Goal: Register for event/course

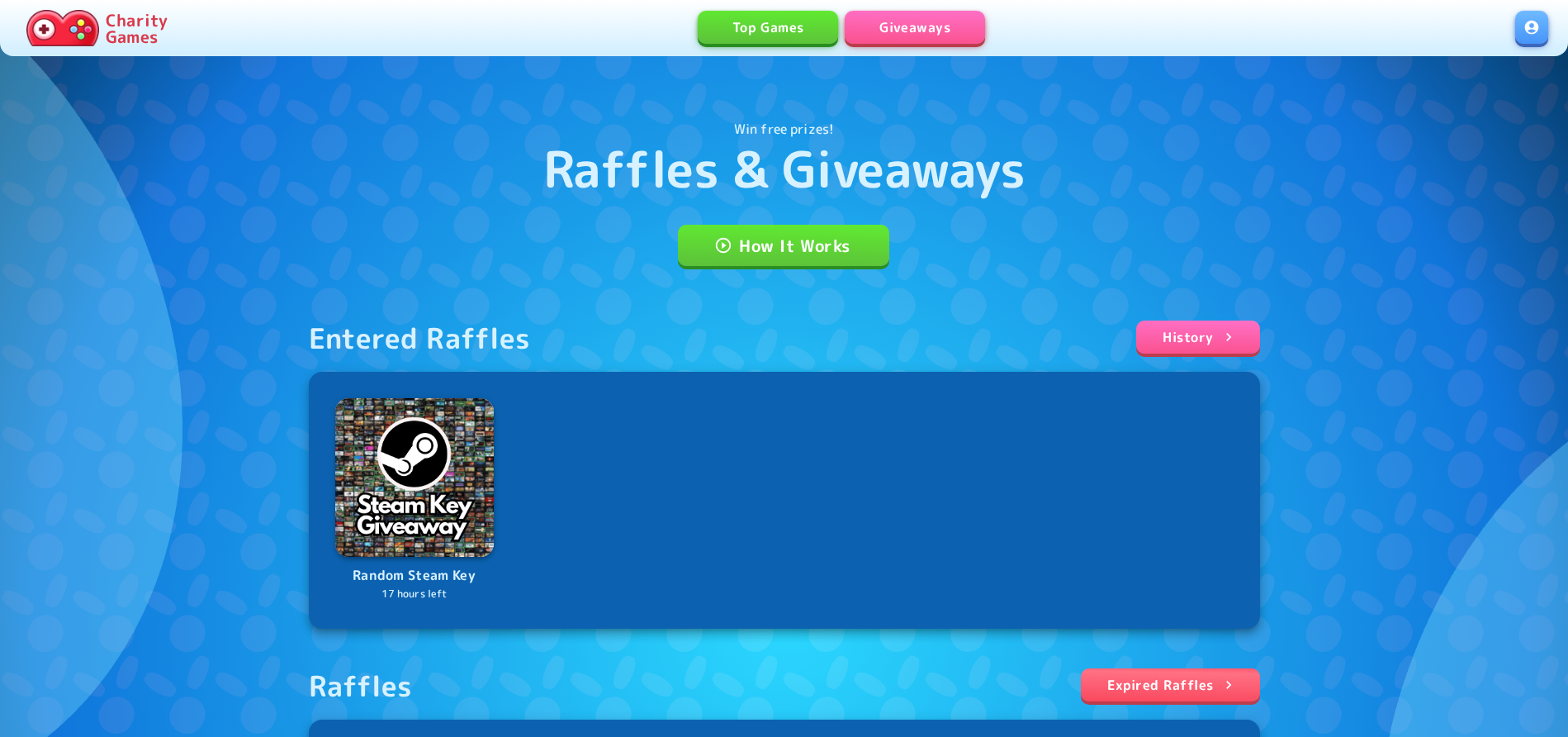
scroll to position [337, 0]
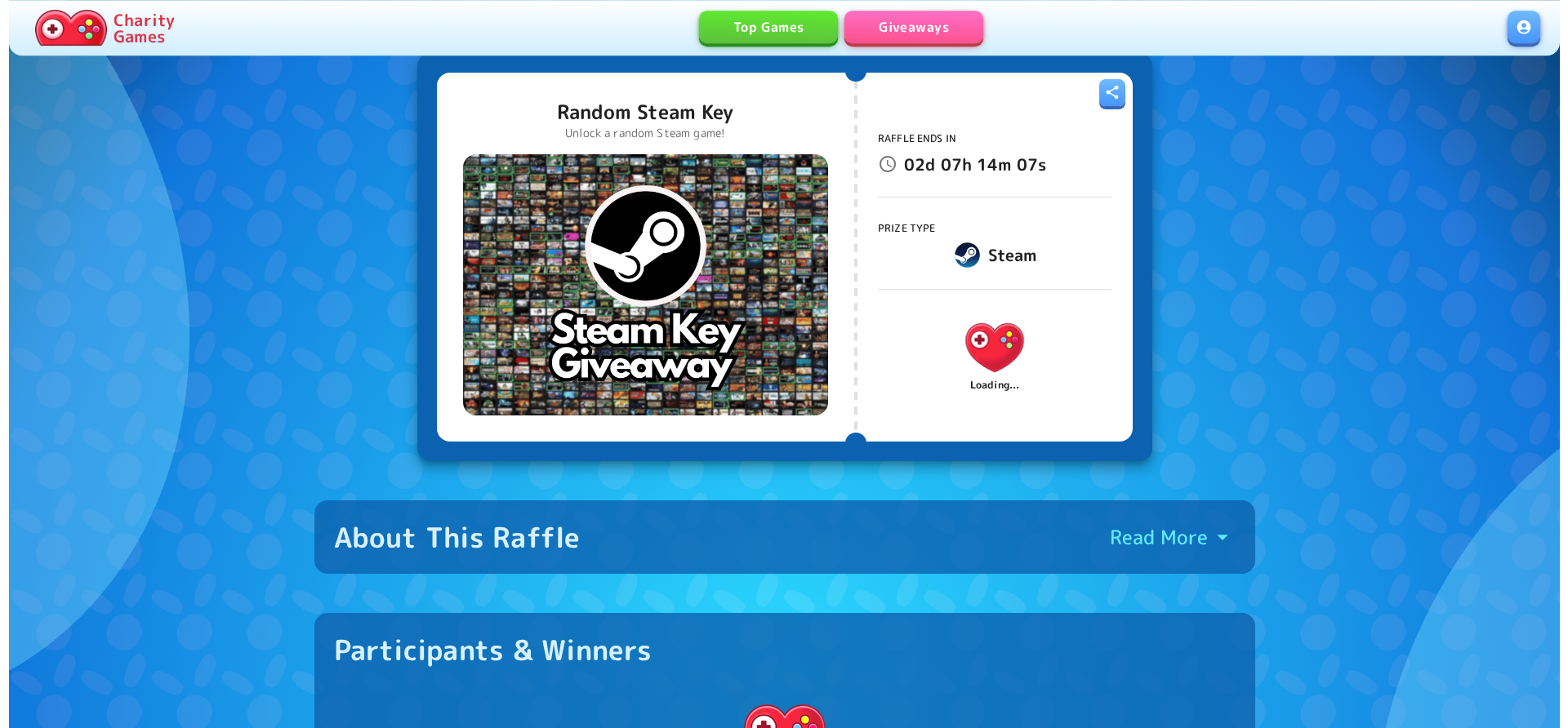
scroll to position [83, 0]
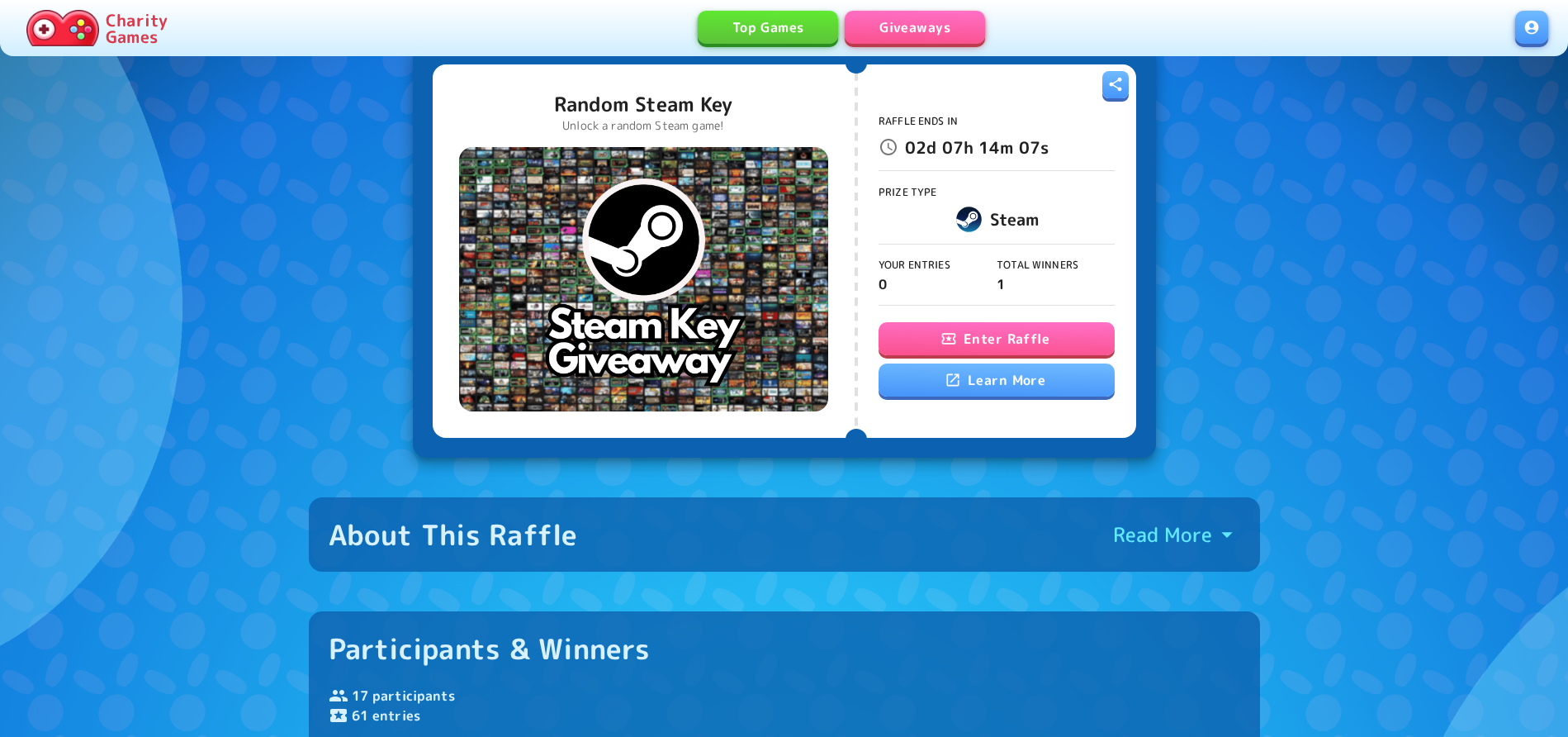
click at [1056, 328] on button "Enter Raffle" at bounding box center [997, 338] width 236 height 33
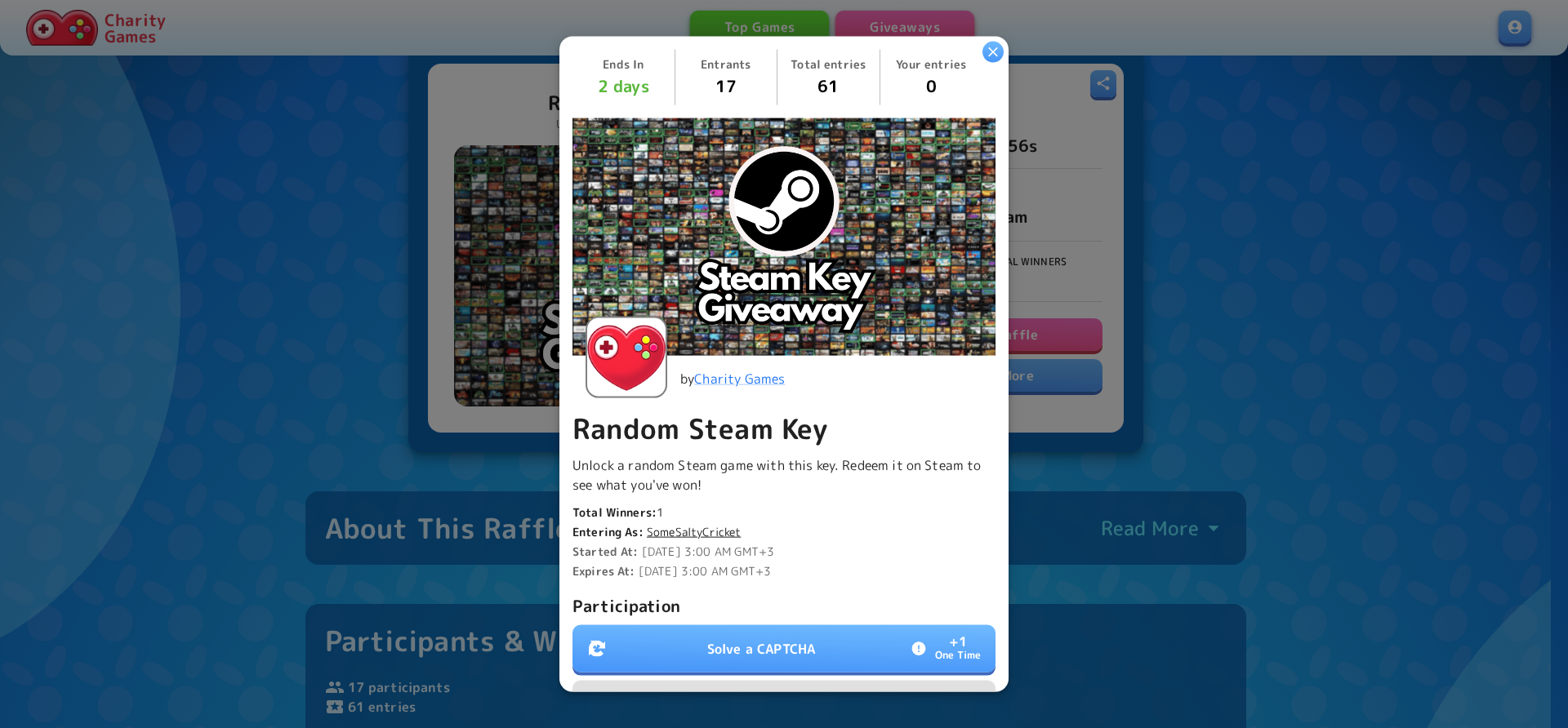
click at [753, 626] on button "Solve a CAPTCHA + 1 One Time" at bounding box center [784, 649] width 423 height 47
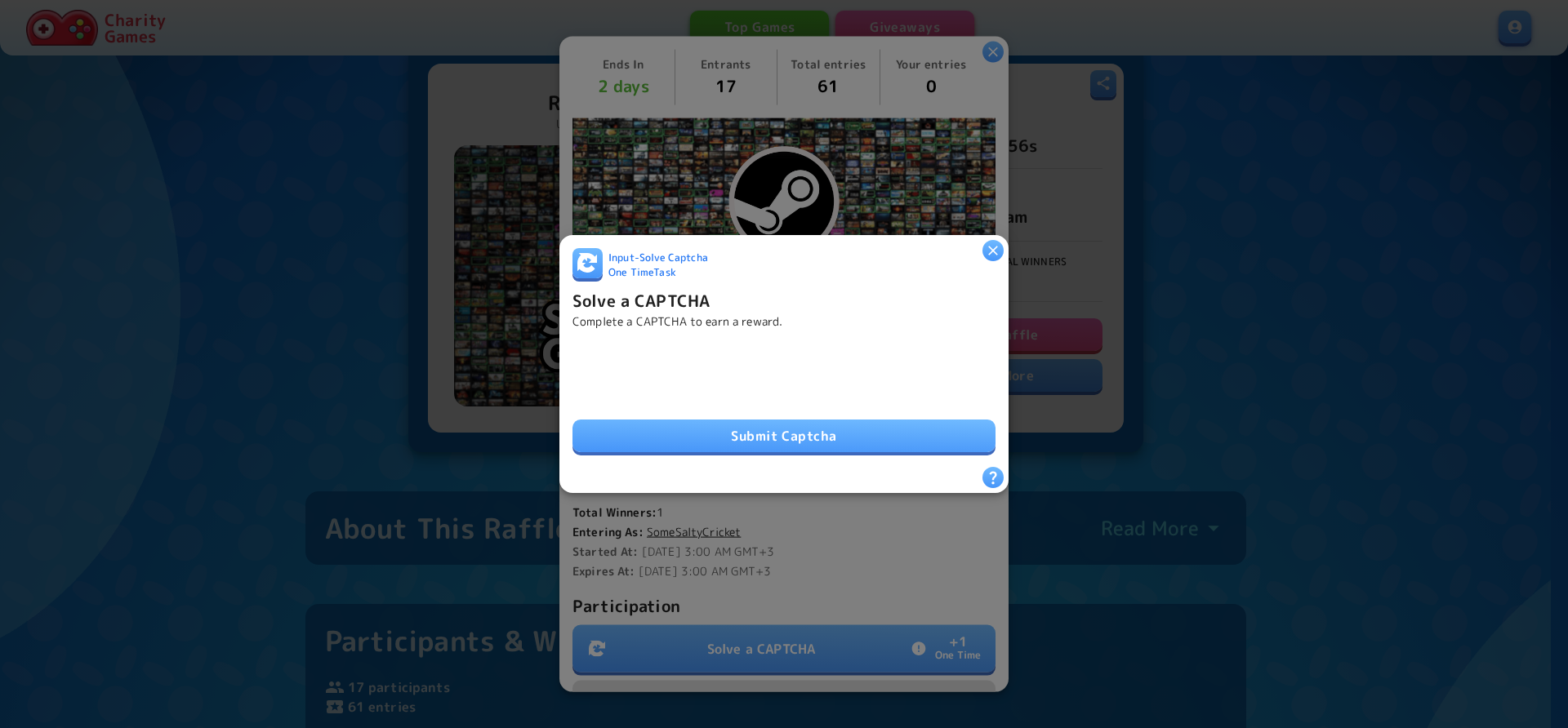
click at [667, 420] on button "Submit Captcha" at bounding box center [784, 436] width 423 height 33
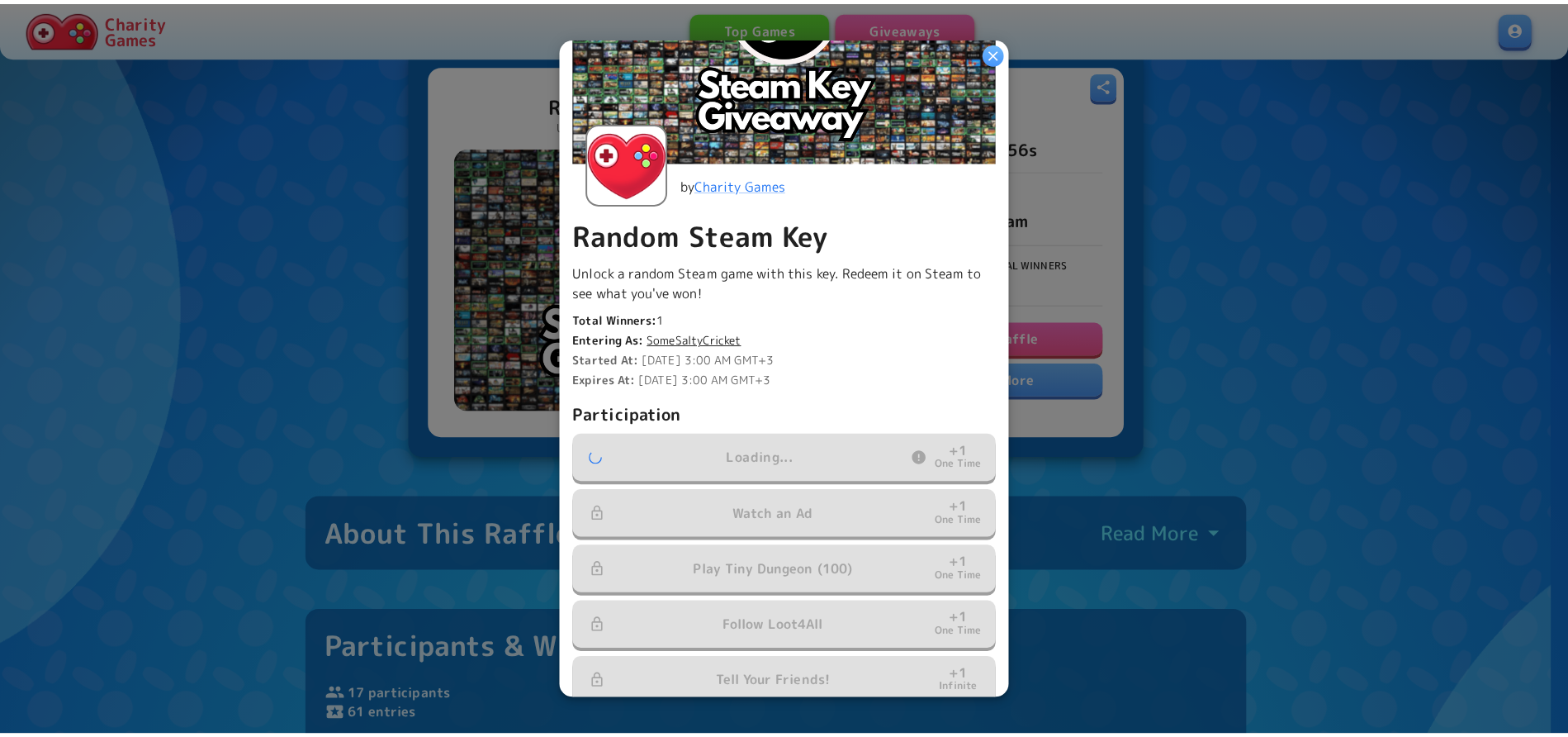
scroll to position [278, 0]
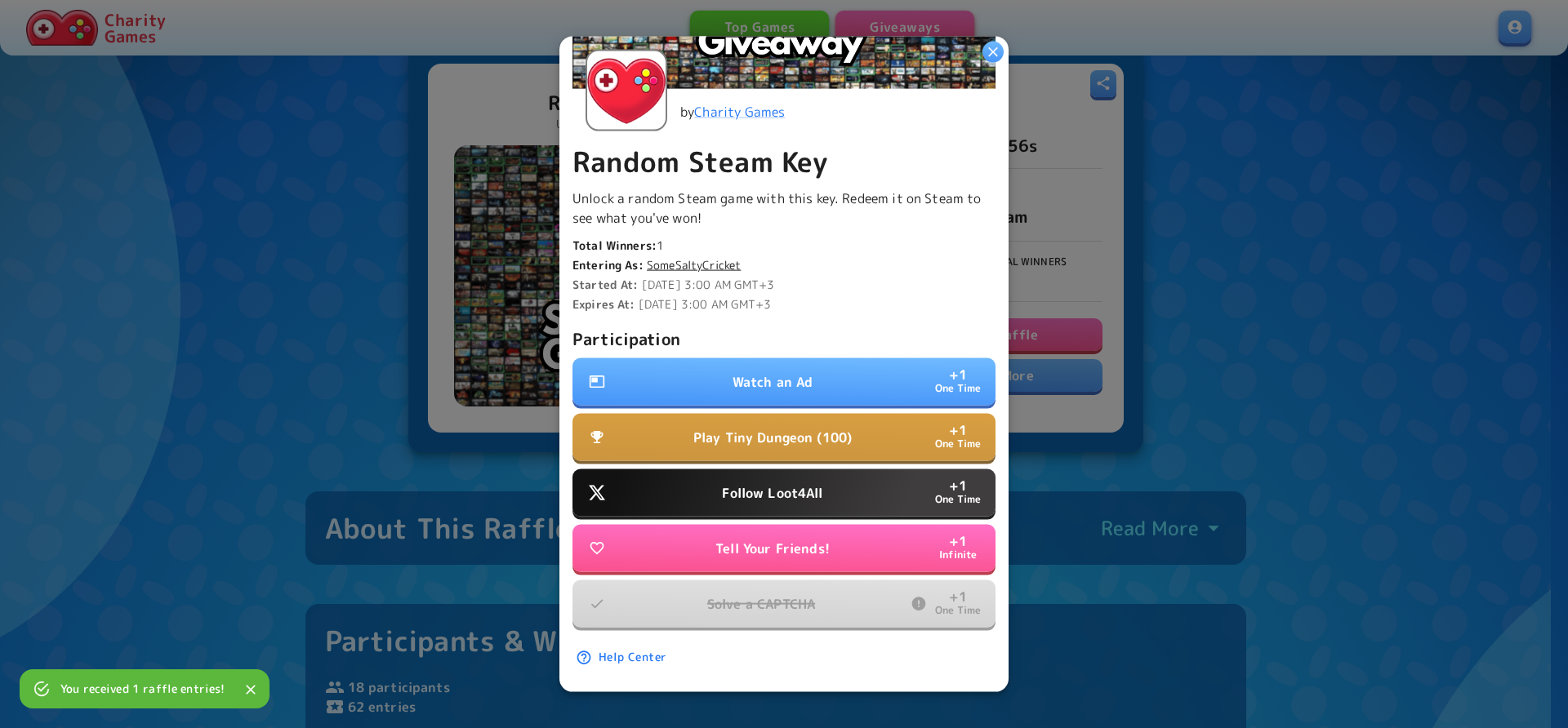
click at [710, 368] on button "Watch an Ad + 1 One Time" at bounding box center [784, 381] width 423 height 47
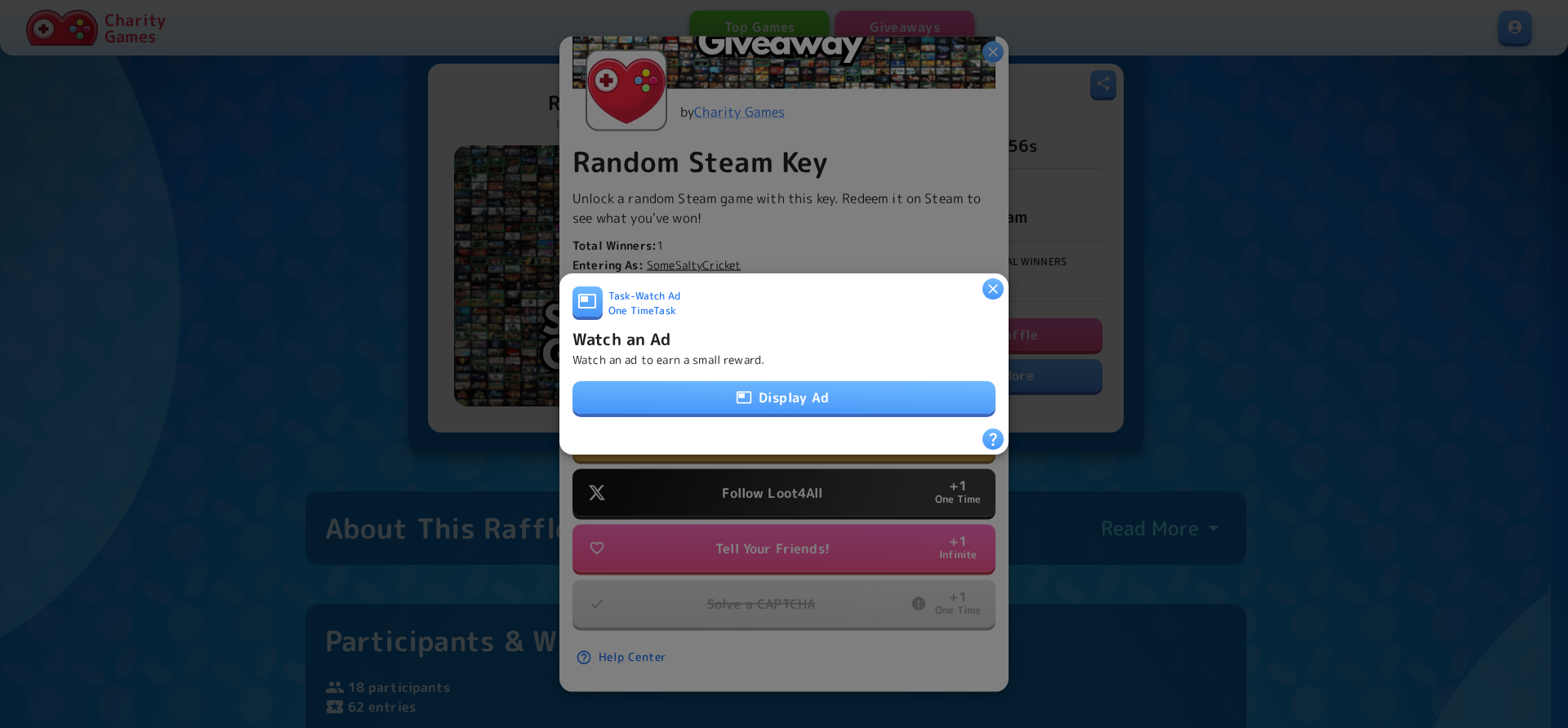
click at [717, 382] on button "Display Ad" at bounding box center [784, 397] width 423 height 33
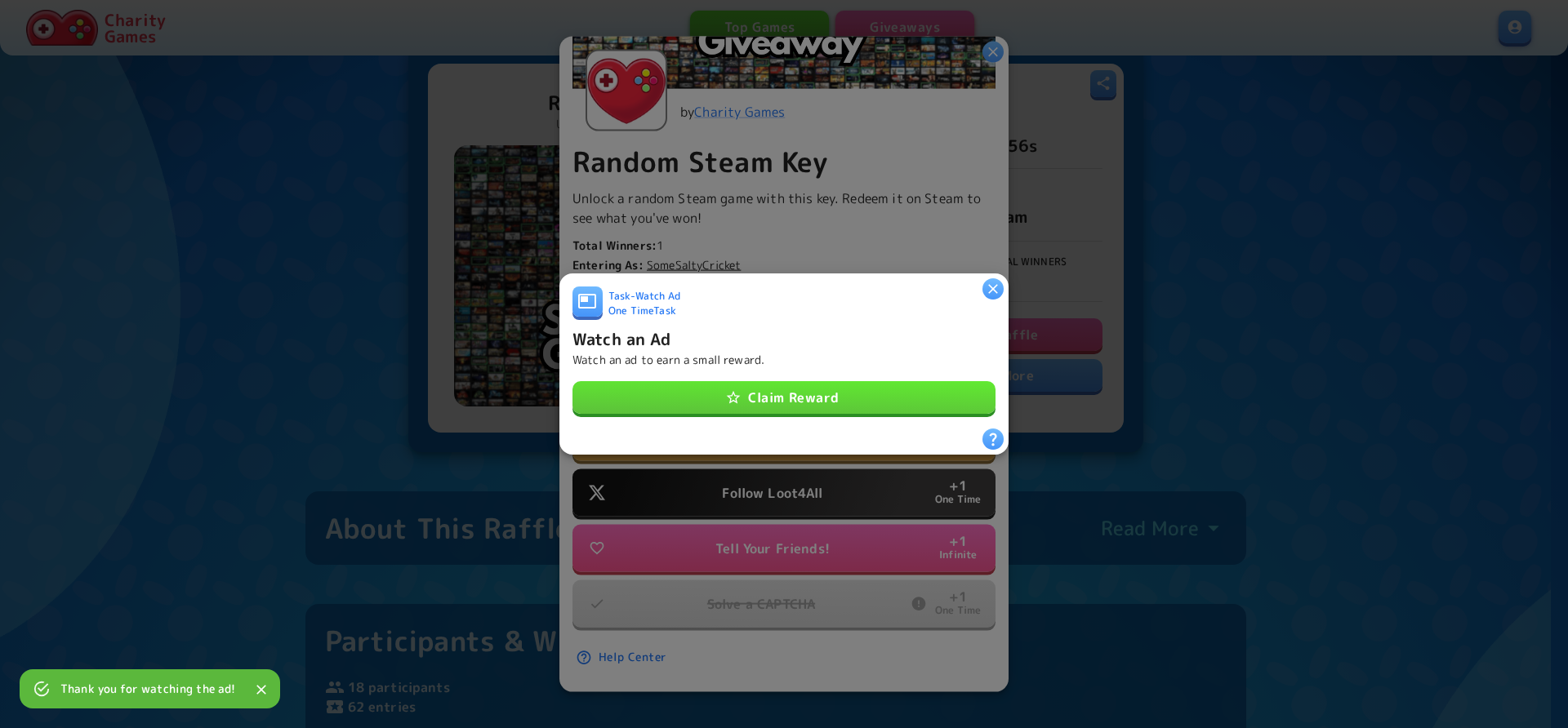
click at [863, 381] on button "Claim Reward" at bounding box center [784, 397] width 423 height 33
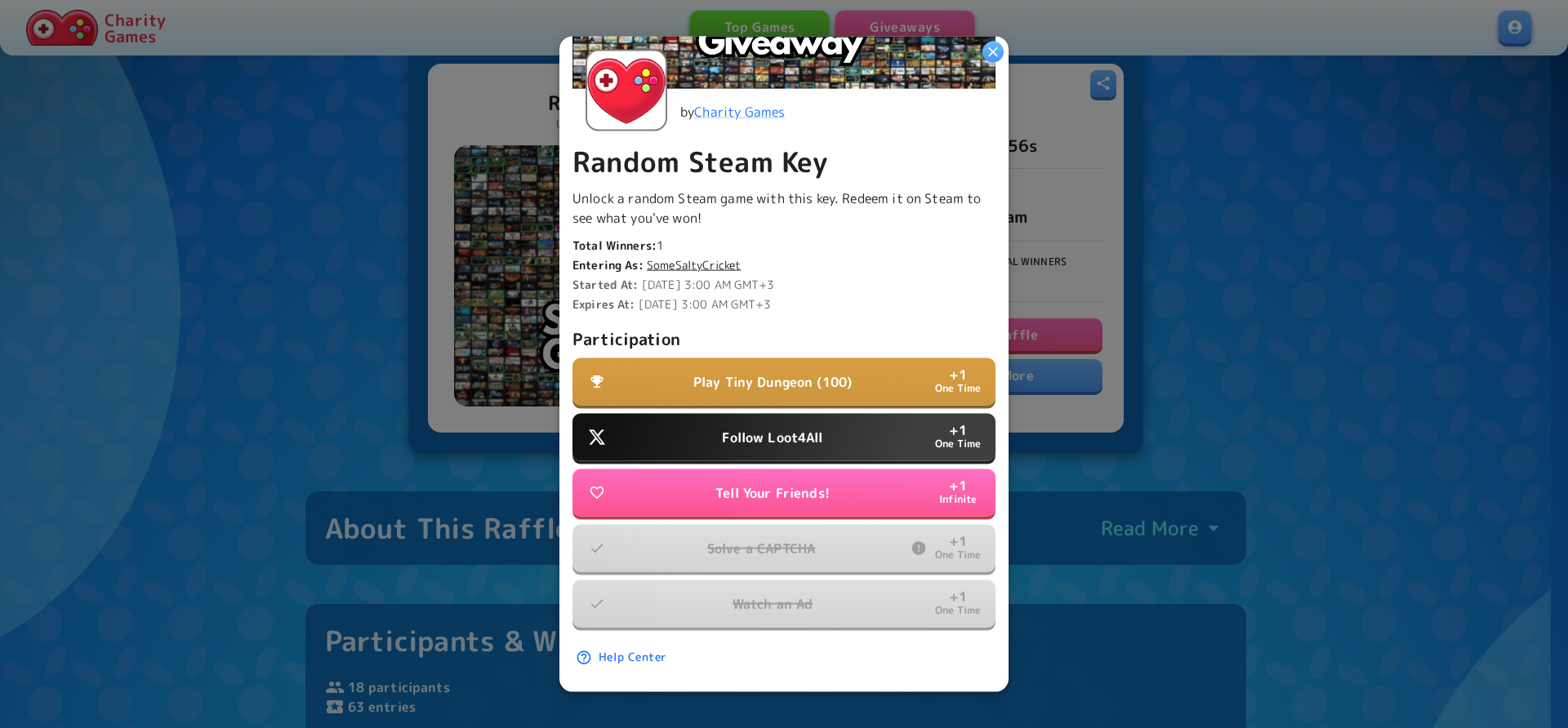
click at [841, 421] on button "Follow Loot4All + 1 One Time" at bounding box center [784, 437] width 423 height 47
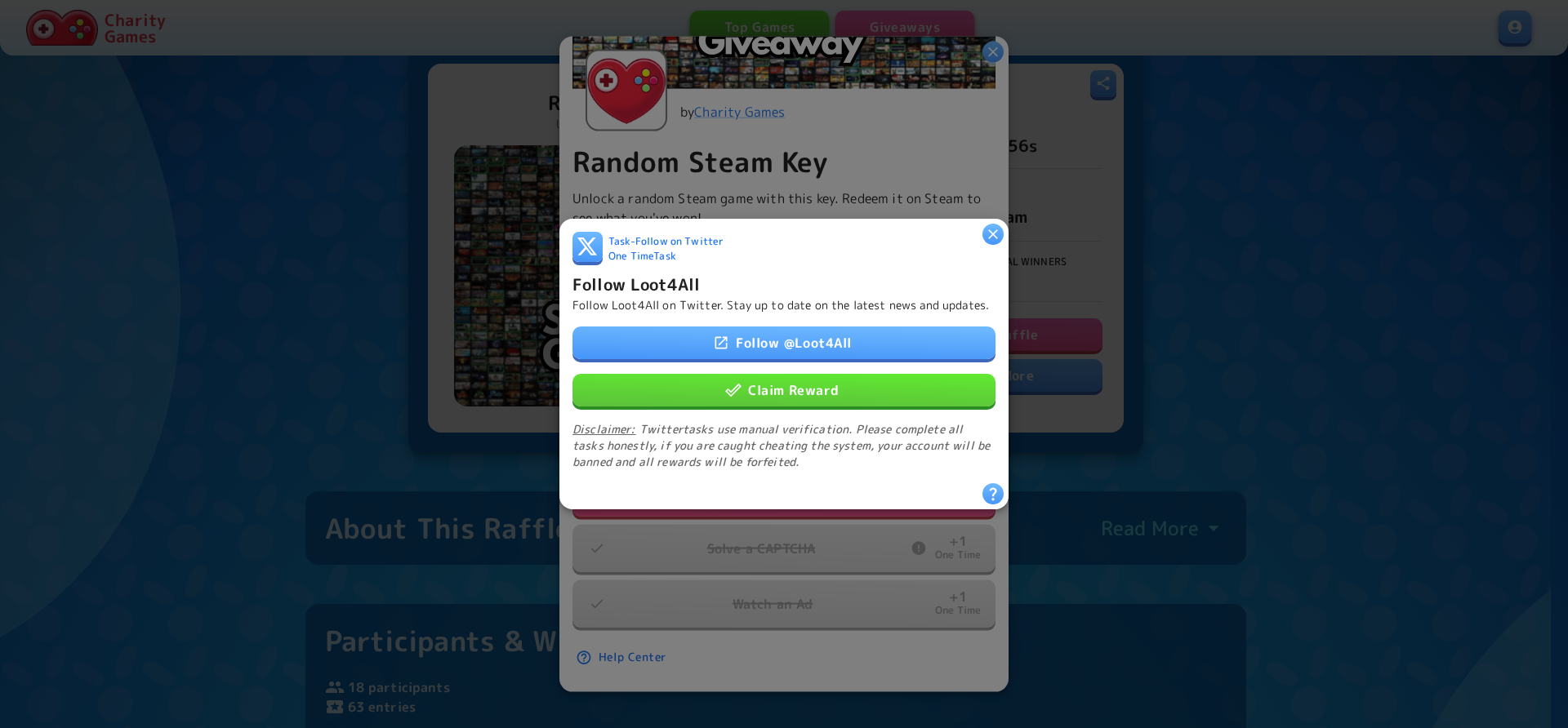
click at [823, 340] on link "Follow @ Loot4All" at bounding box center [784, 342] width 423 height 33
click at [790, 398] on button "Claim Reward" at bounding box center [784, 390] width 423 height 33
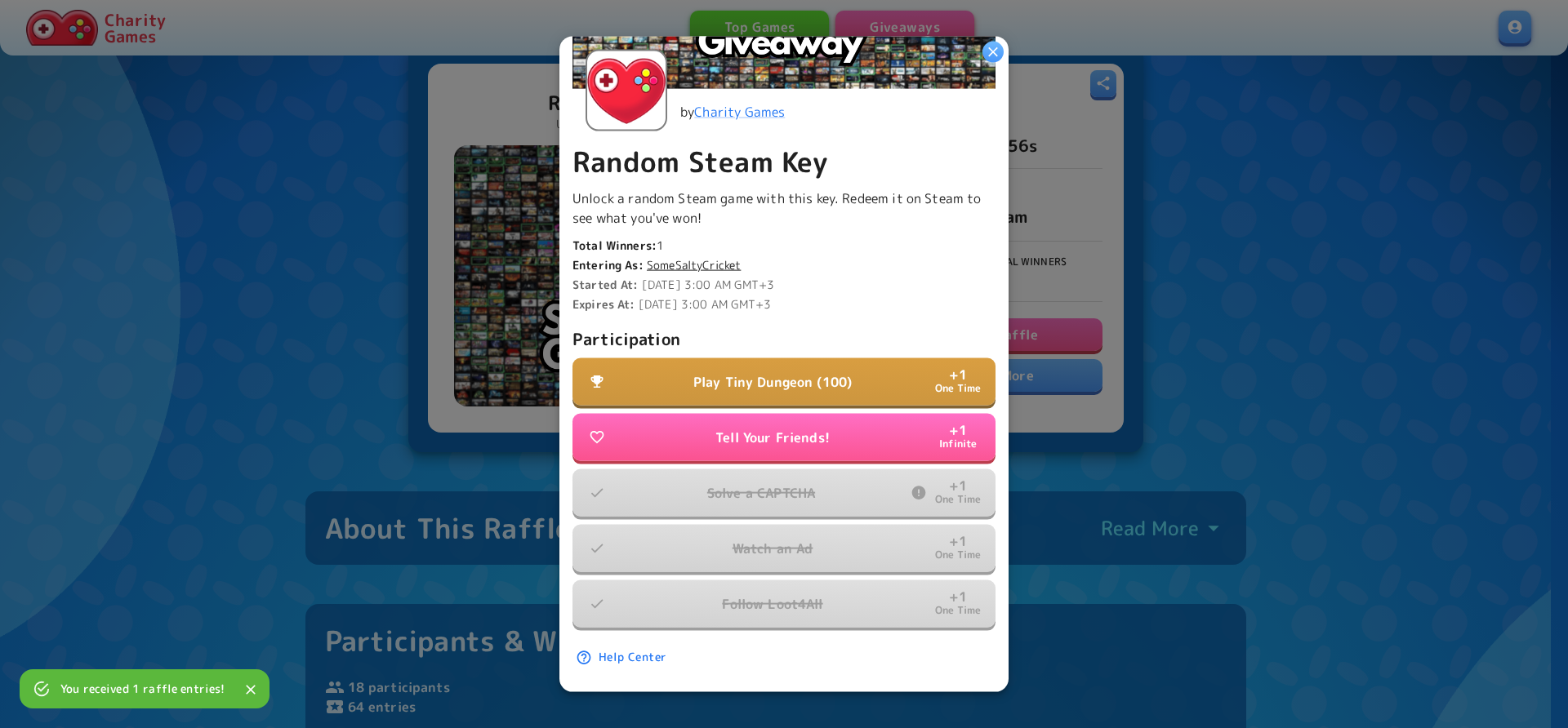
click at [996, 49] on icon "button" at bounding box center [992, 52] width 10 height 10
